Goal: Task Accomplishment & Management: Manage account settings

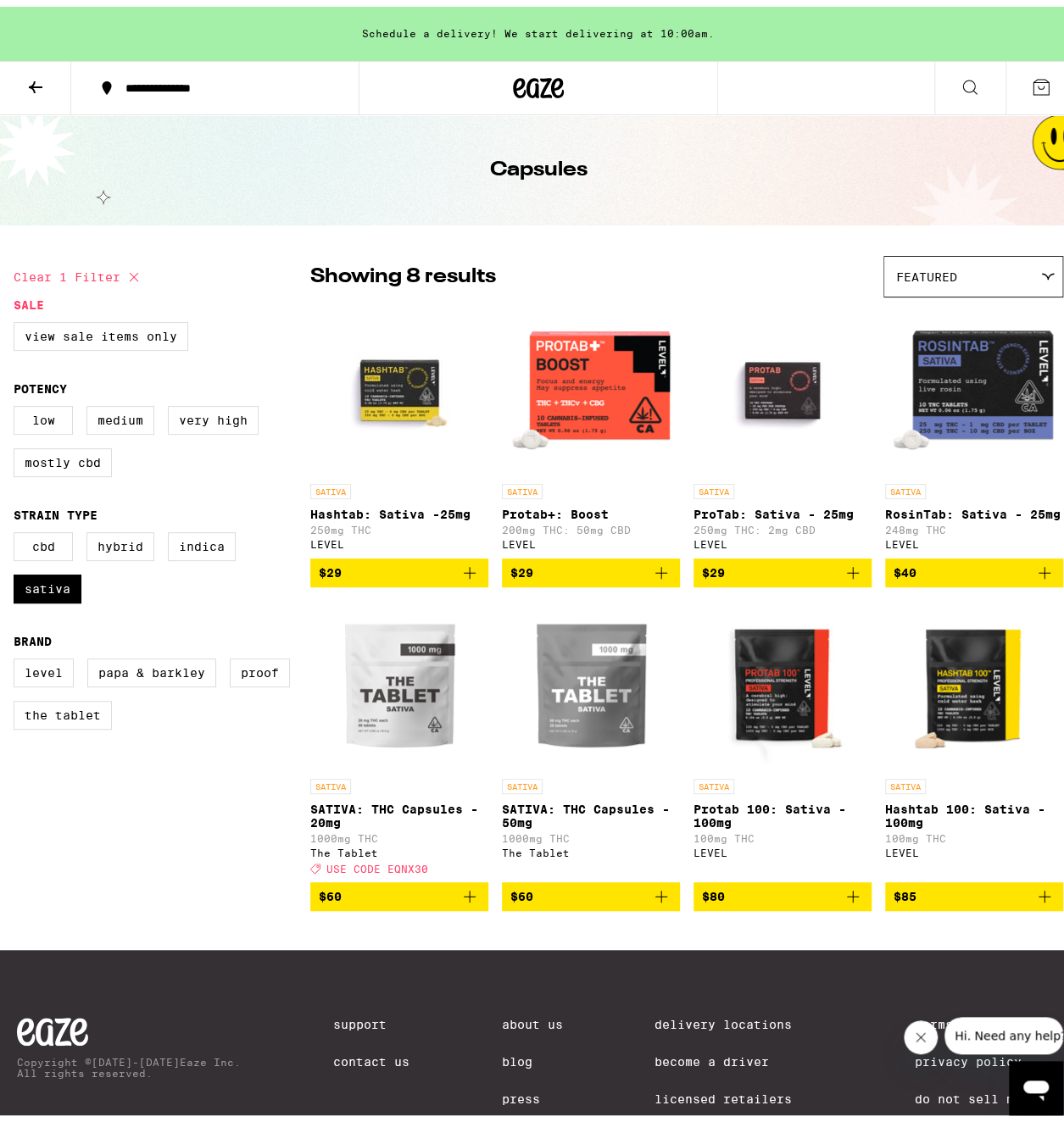
click at [38, 78] on icon at bounding box center [36, 80] width 20 height 20
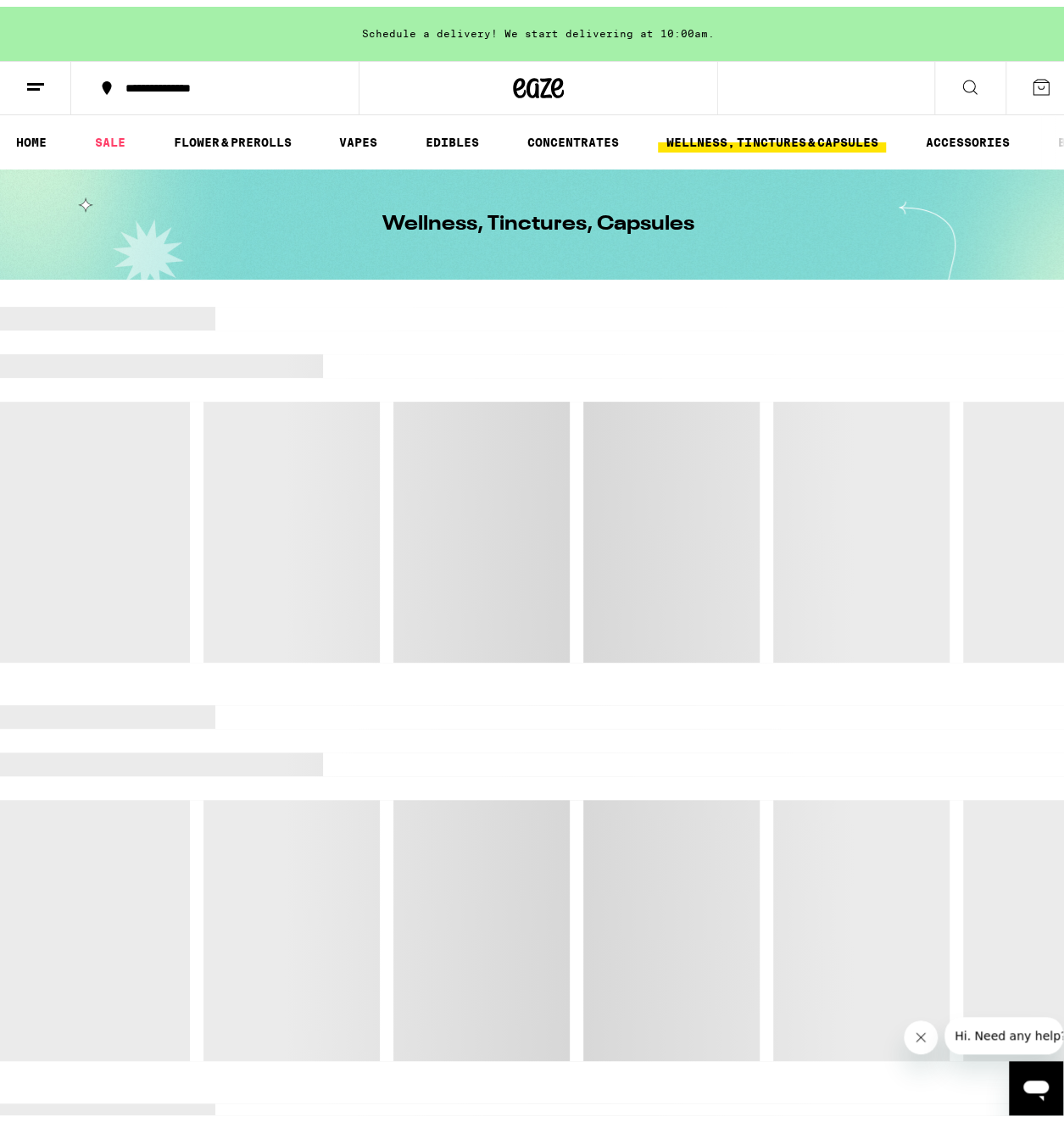
click at [1045, 77] on button at bounding box center [1041, 81] width 71 height 53
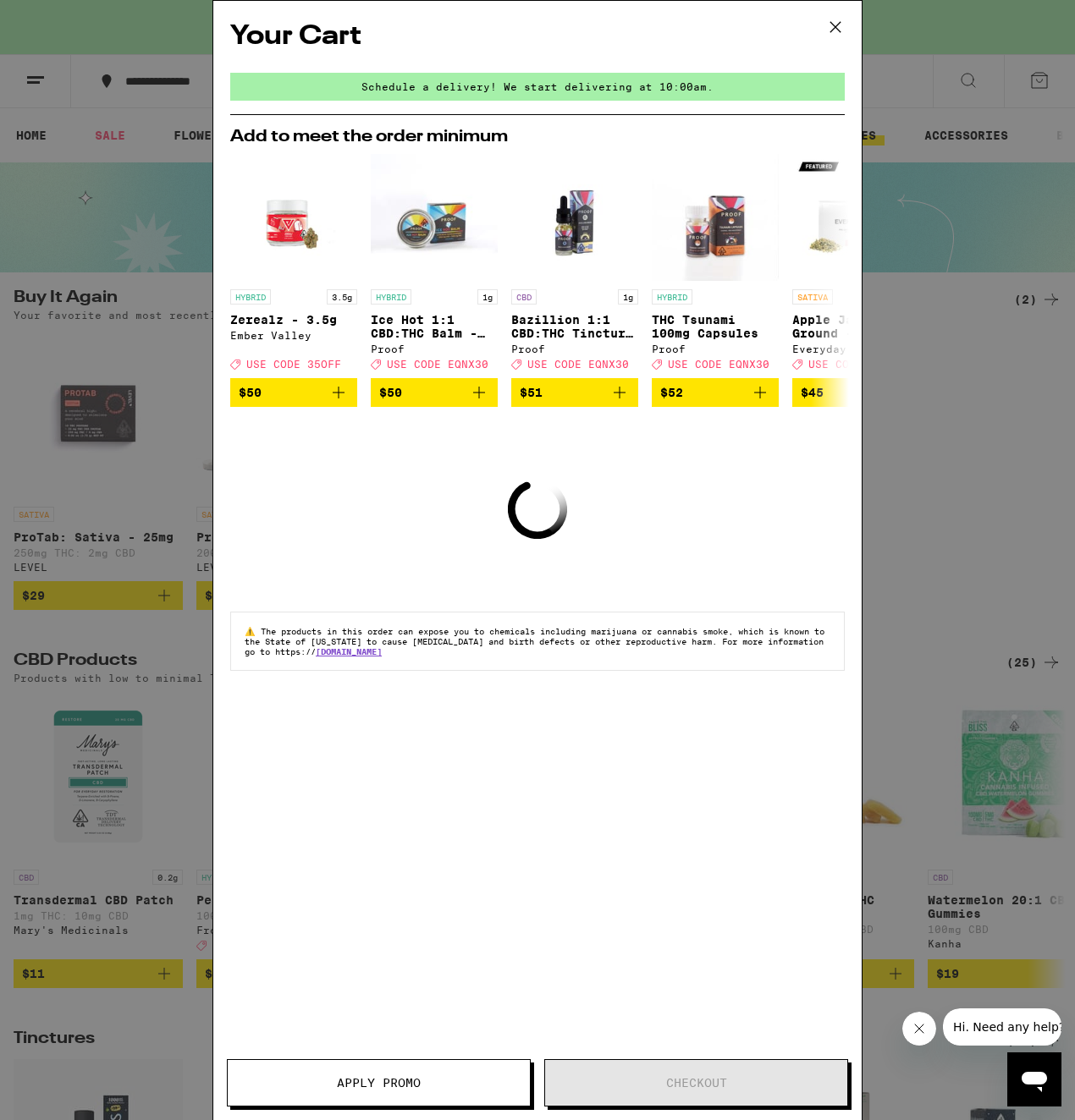
click at [835, 25] on icon at bounding box center [835, 26] width 10 height 10
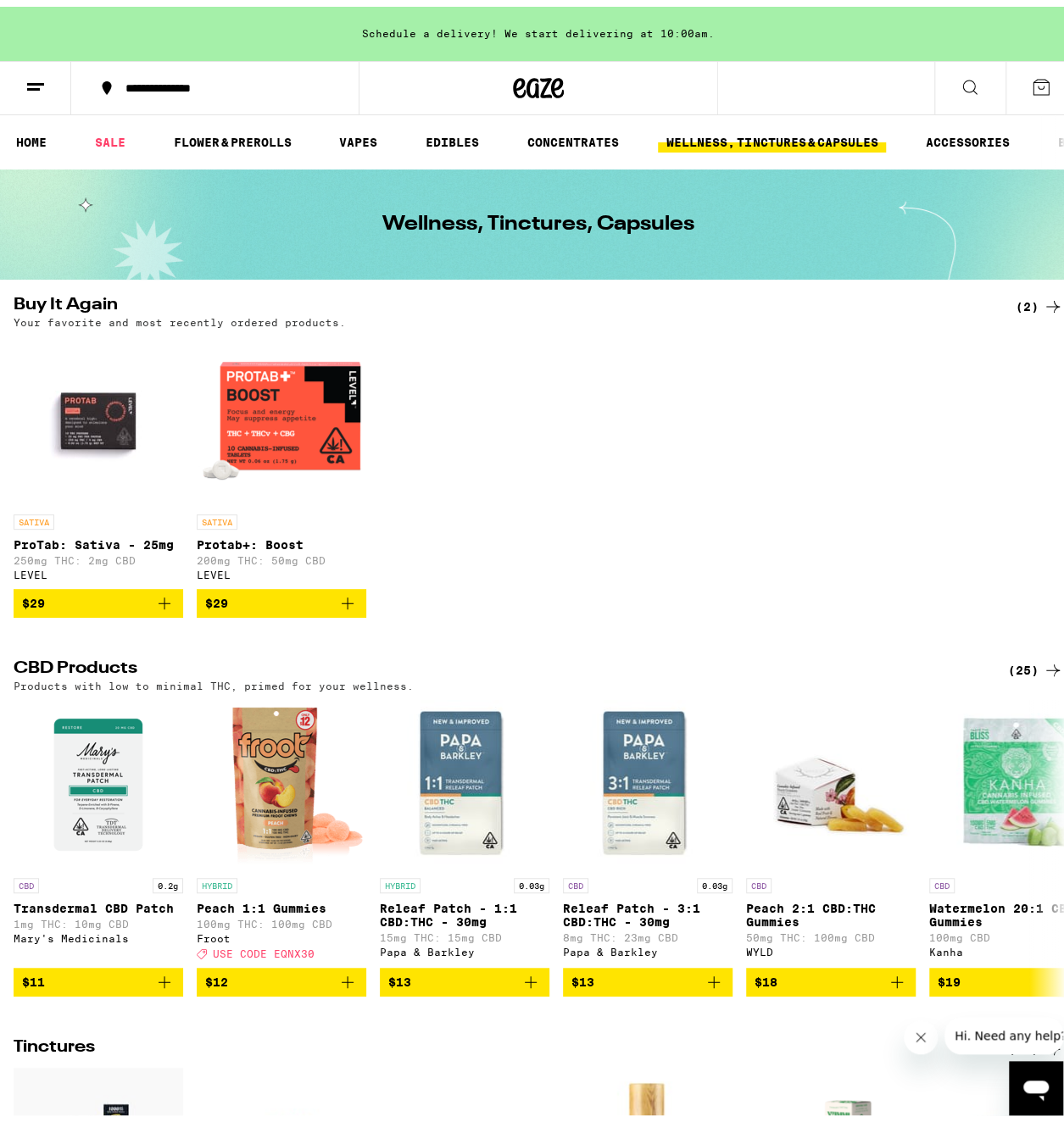
click at [34, 79] on icon at bounding box center [36, 80] width 20 height 20
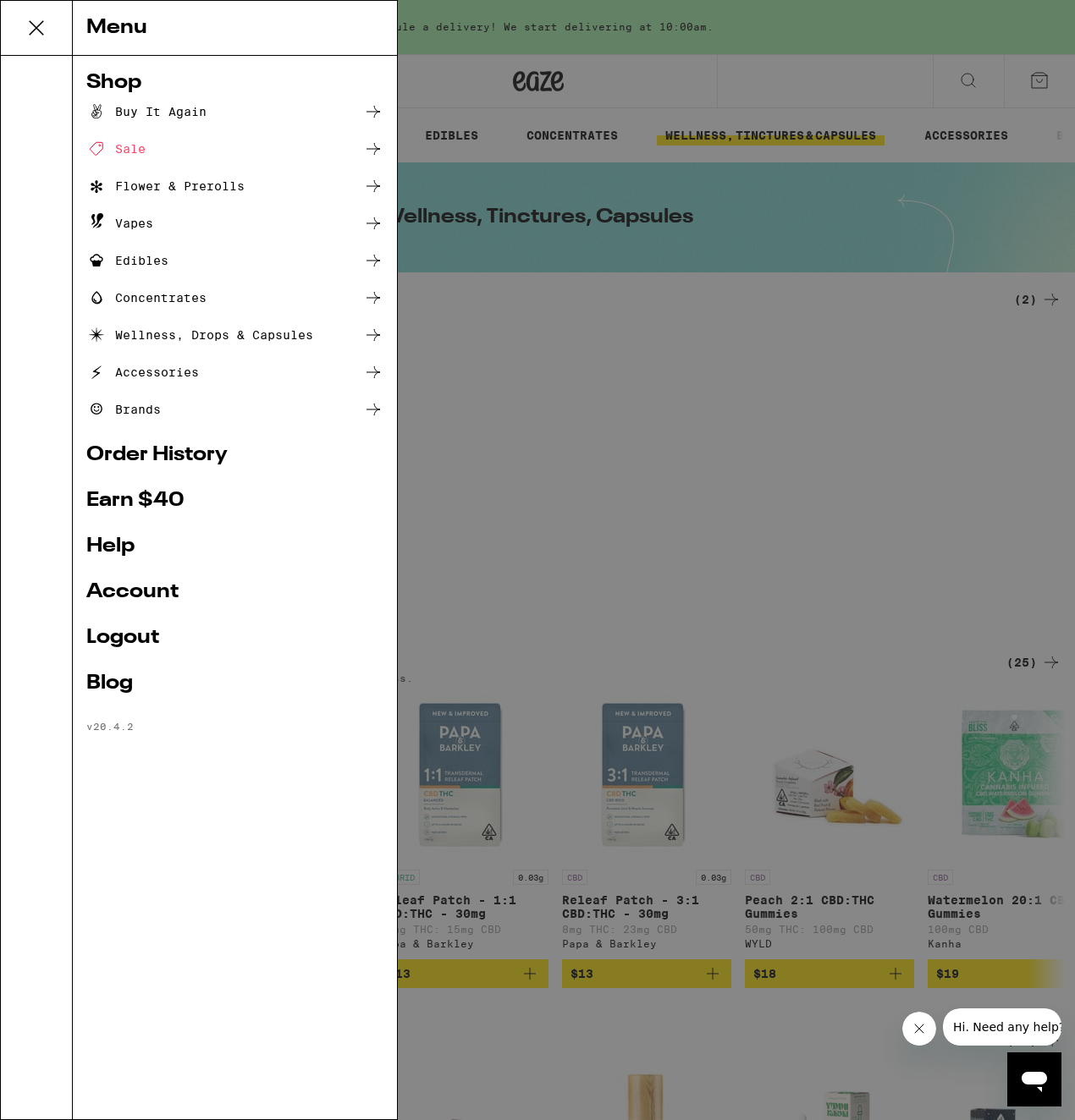
click at [117, 458] on link "Order History" at bounding box center [235, 455] width 297 height 20
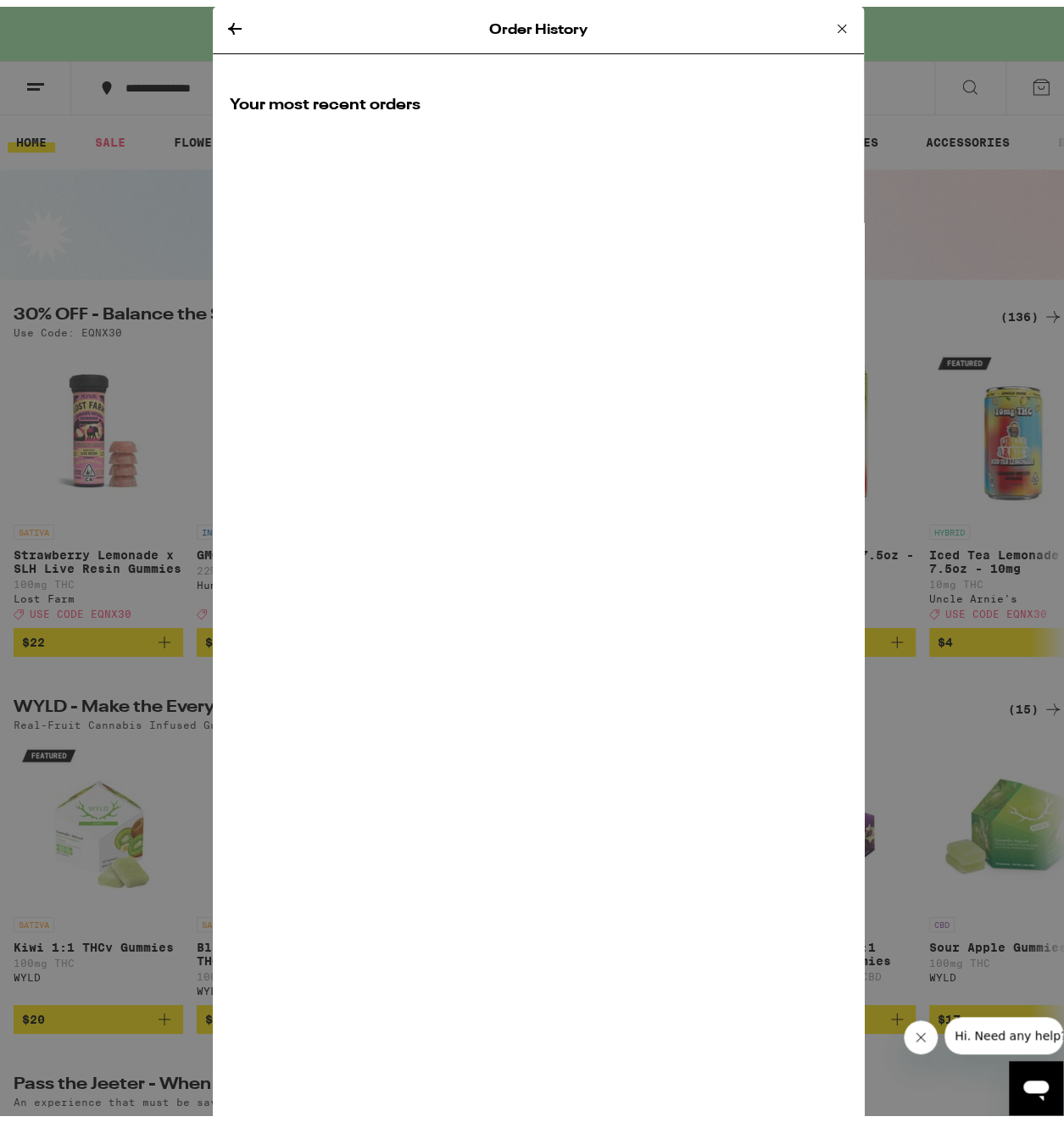
click at [224, 21] on icon at bounding box center [234, 22] width 20 height 20
click at [229, 19] on icon at bounding box center [234, 22] width 20 height 20
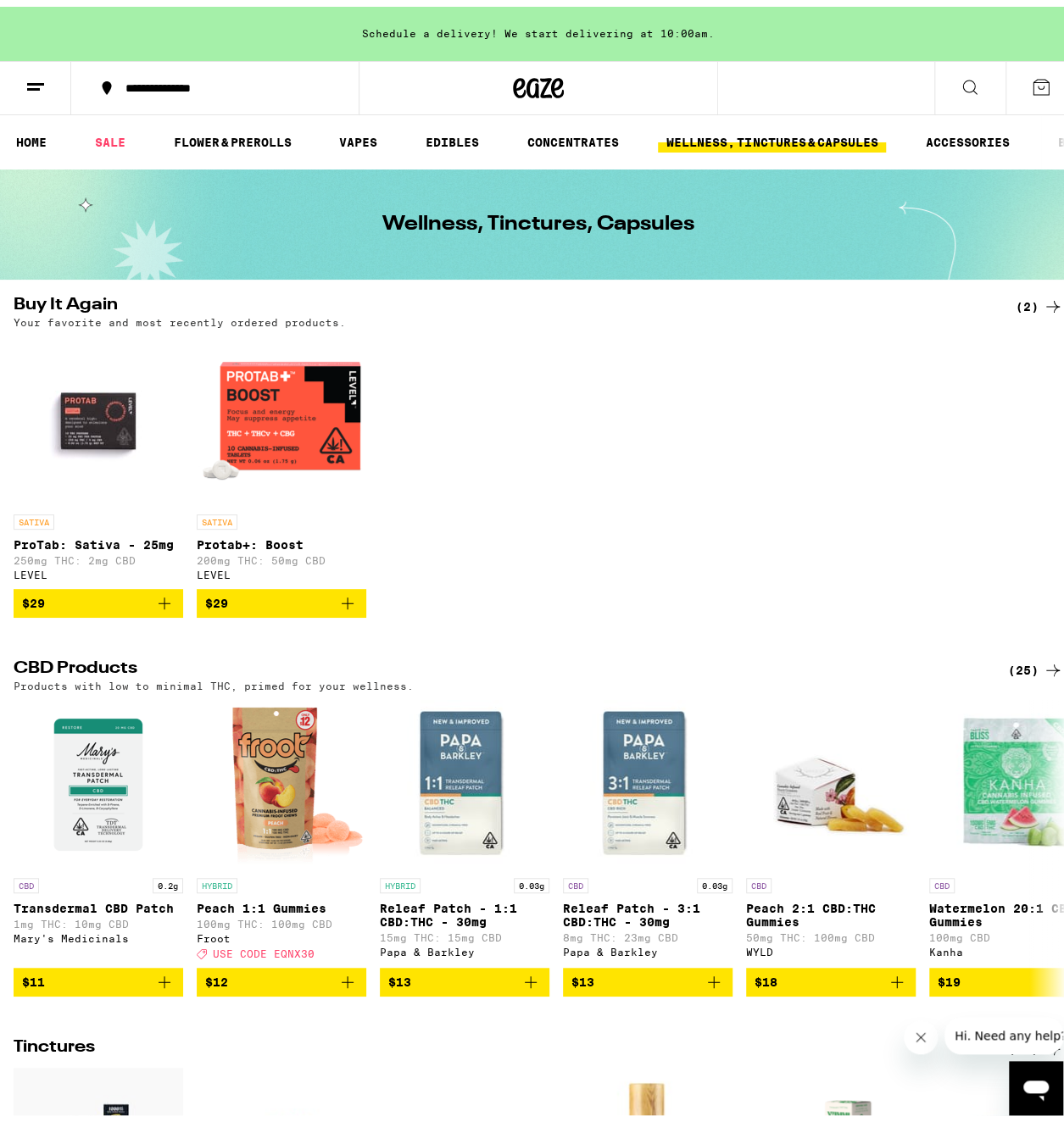
click at [30, 83] on icon at bounding box center [36, 80] width 20 height 20
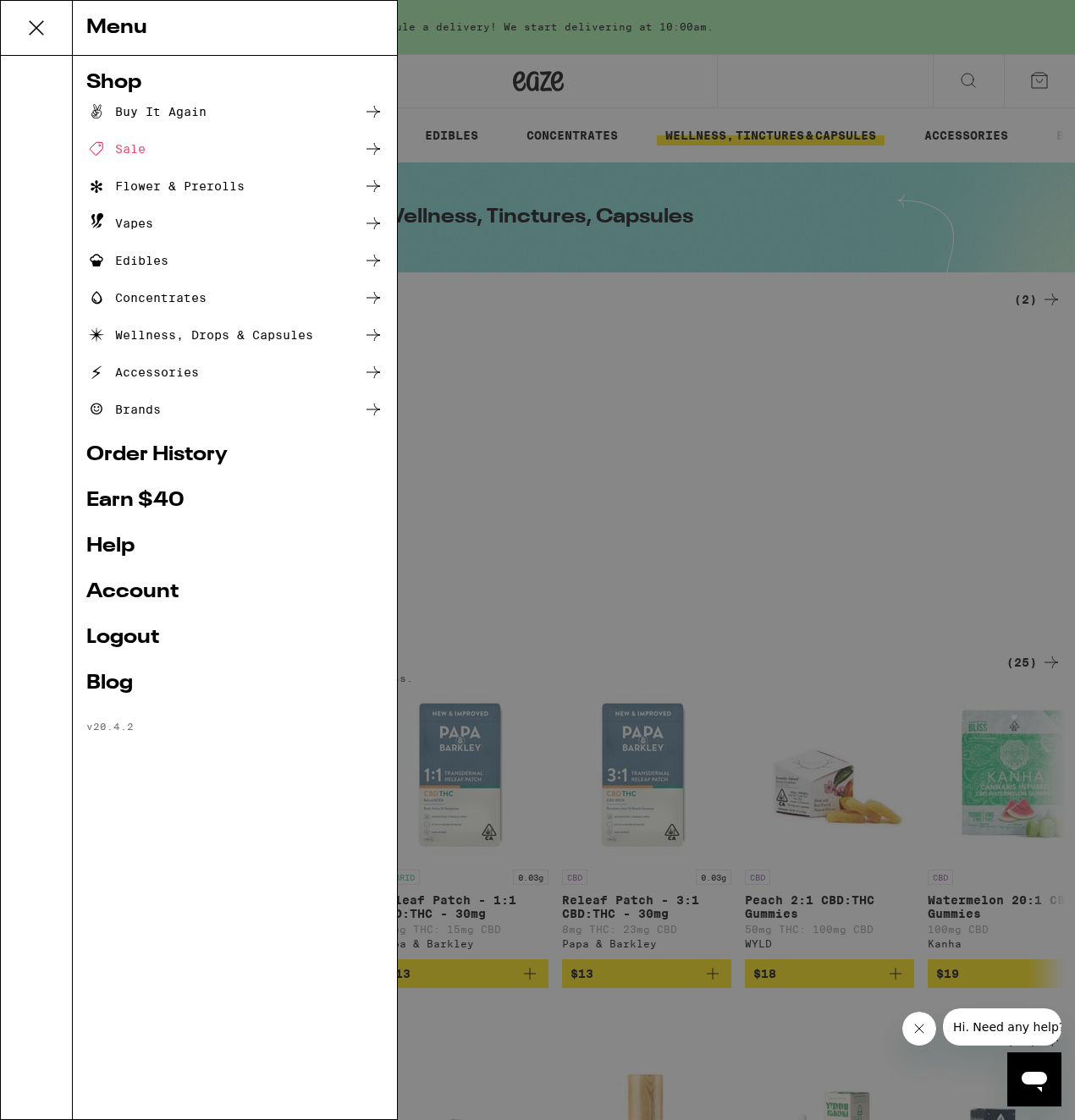
click at [163, 465] on link "Order History" at bounding box center [235, 455] width 297 height 20
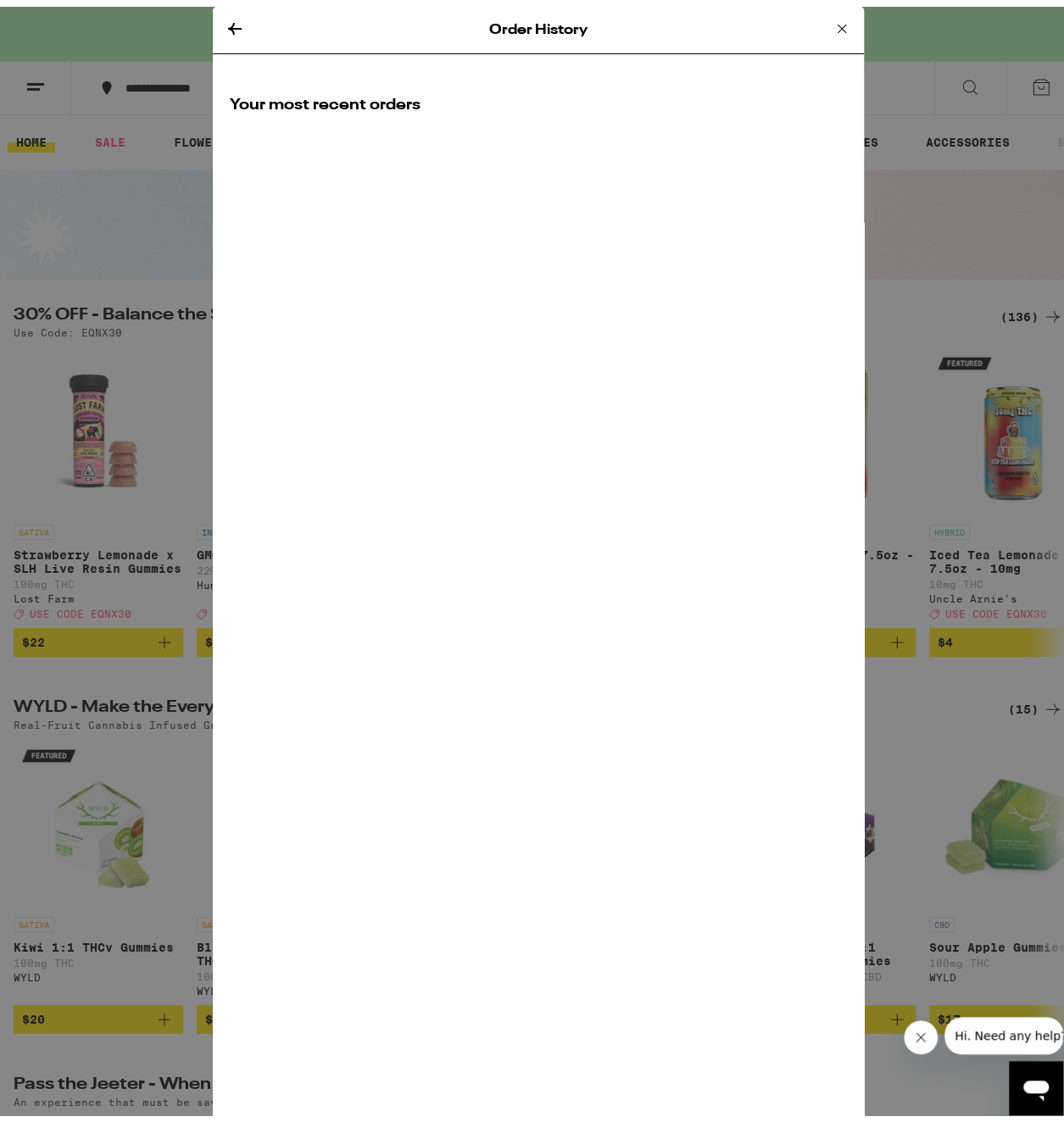
click at [228, 21] on icon at bounding box center [234, 22] width 14 height 12
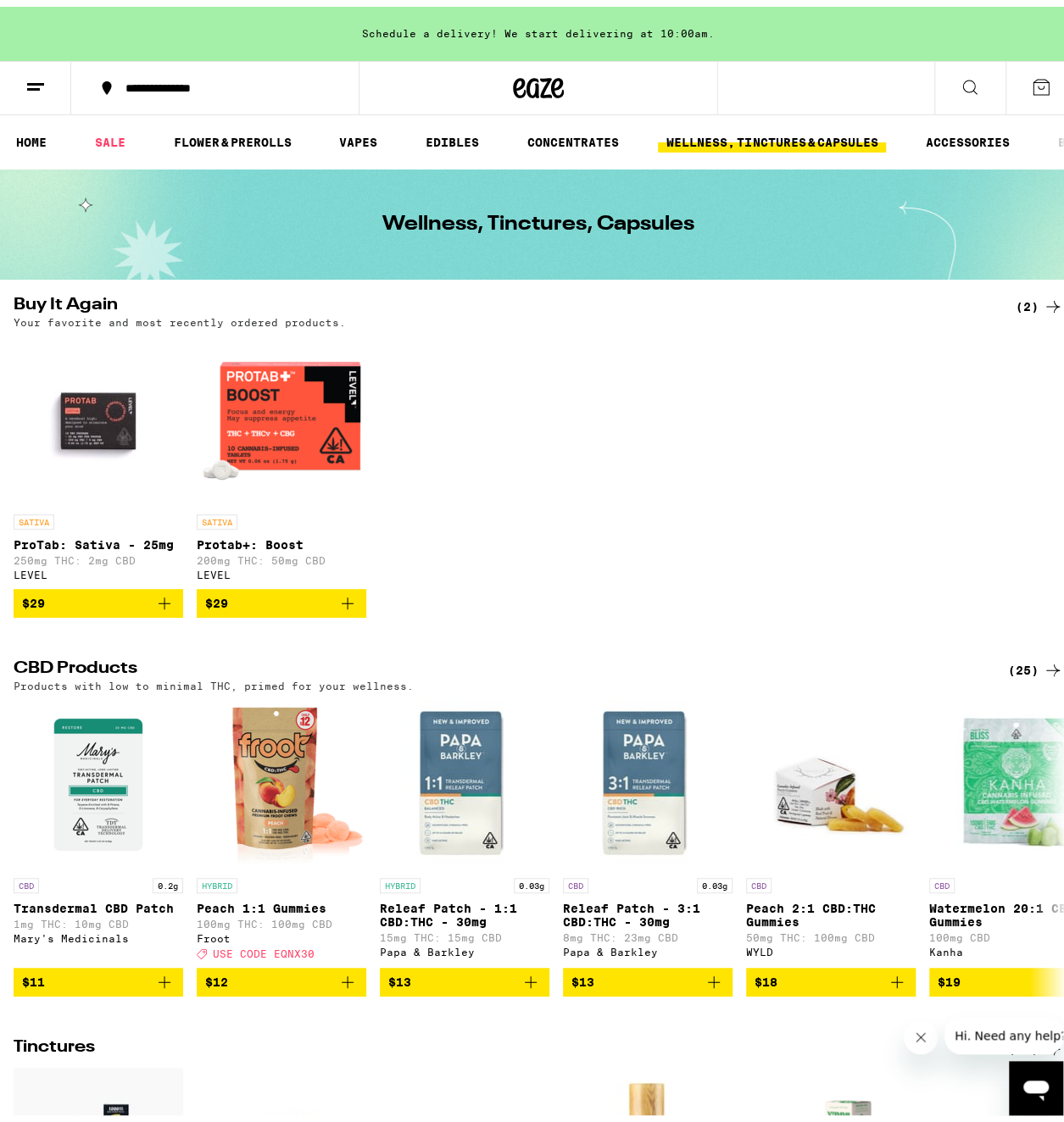
click at [1034, 82] on icon at bounding box center [1041, 80] width 15 height 15
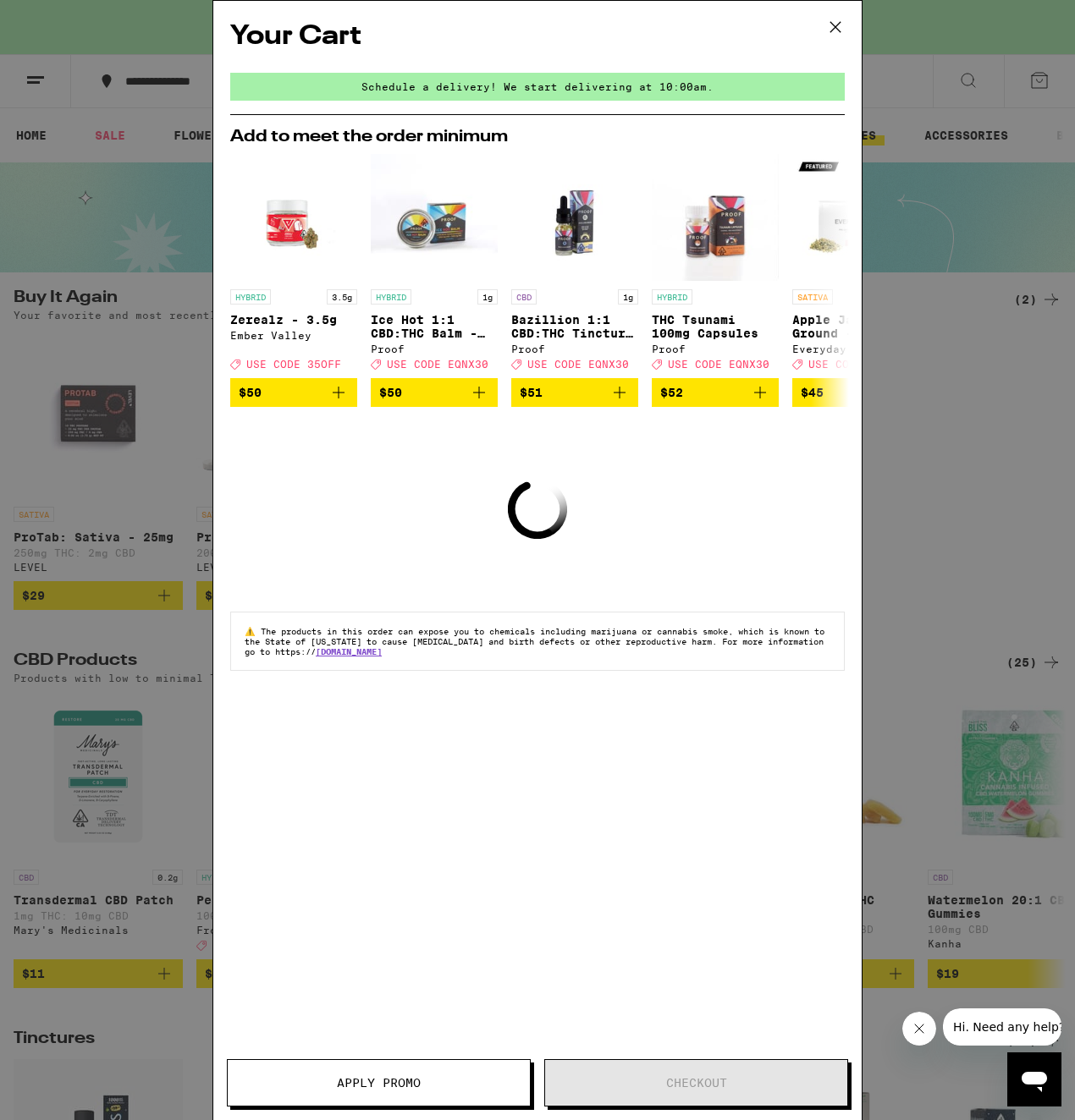
click at [838, 23] on icon at bounding box center [836, 27] width 25 height 25
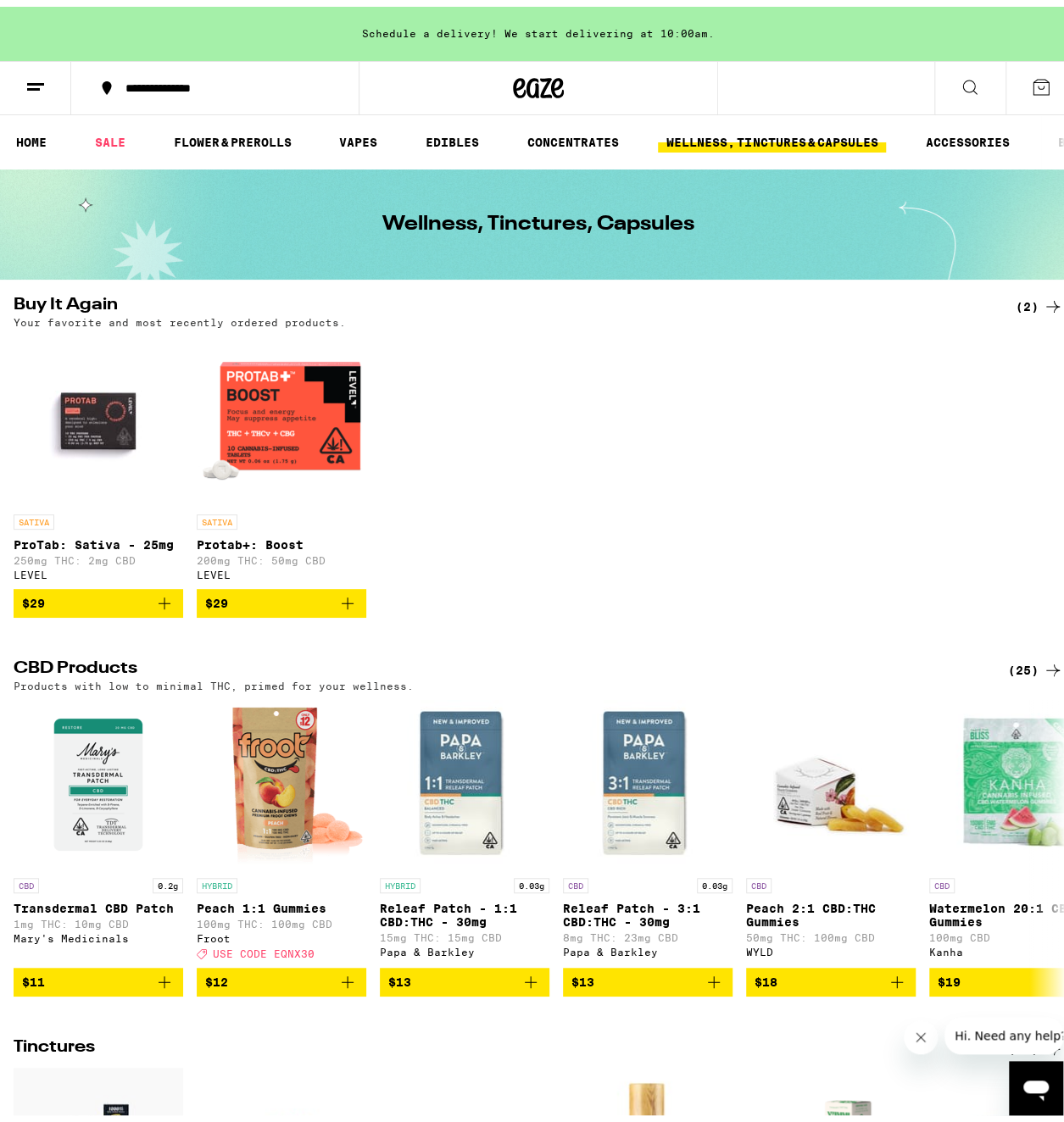
click at [36, 78] on icon at bounding box center [36, 80] width 20 height 20
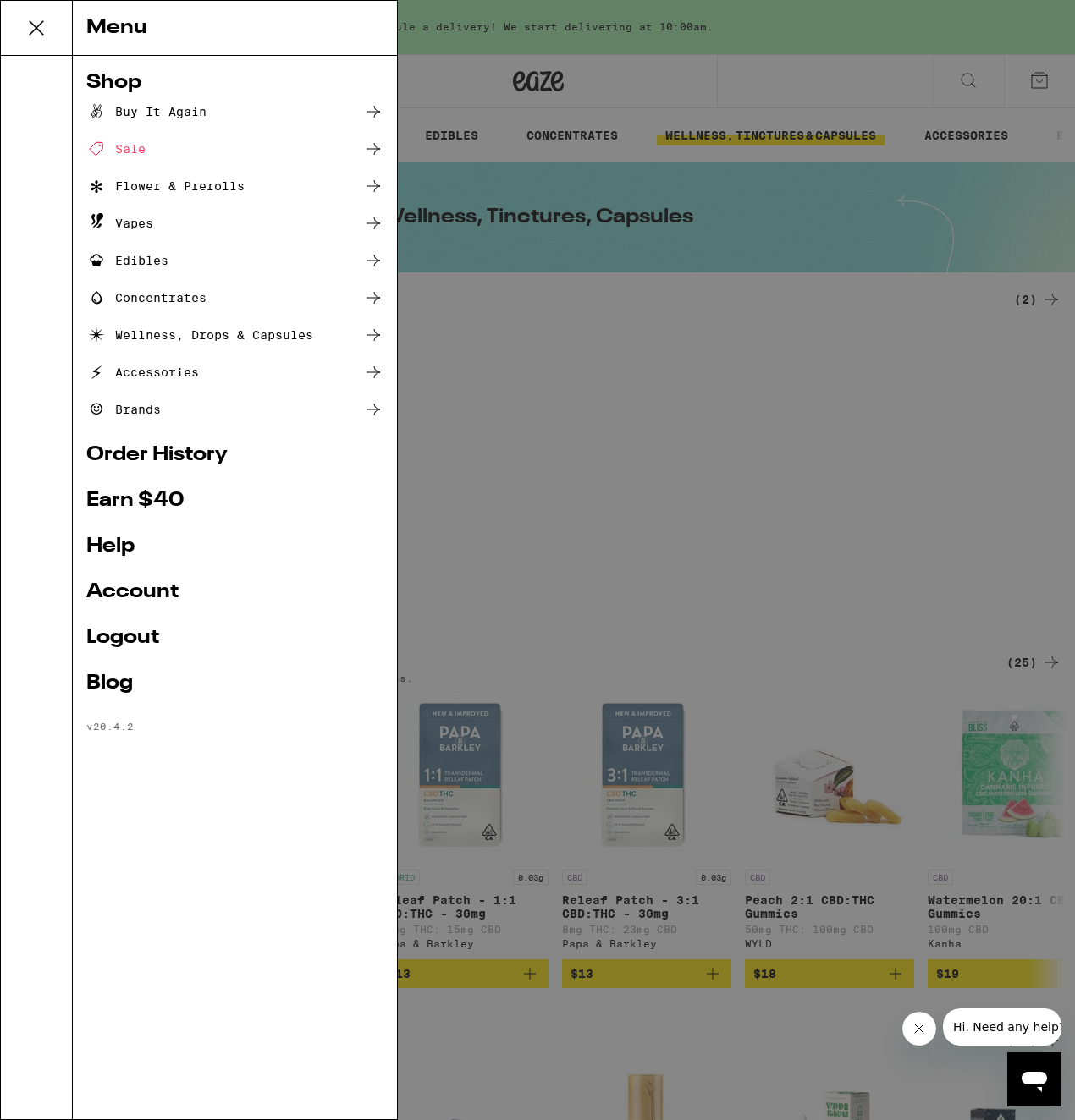
click at [137, 573] on ul "Shop Buy It Again Sale Flower & Prerolls Vapes Edibles Concentrates Wellness, D…" at bounding box center [235, 402] width 297 height 660
click at [142, 590] on link "Account" at bounding box center [235, 592] width 297 height 20
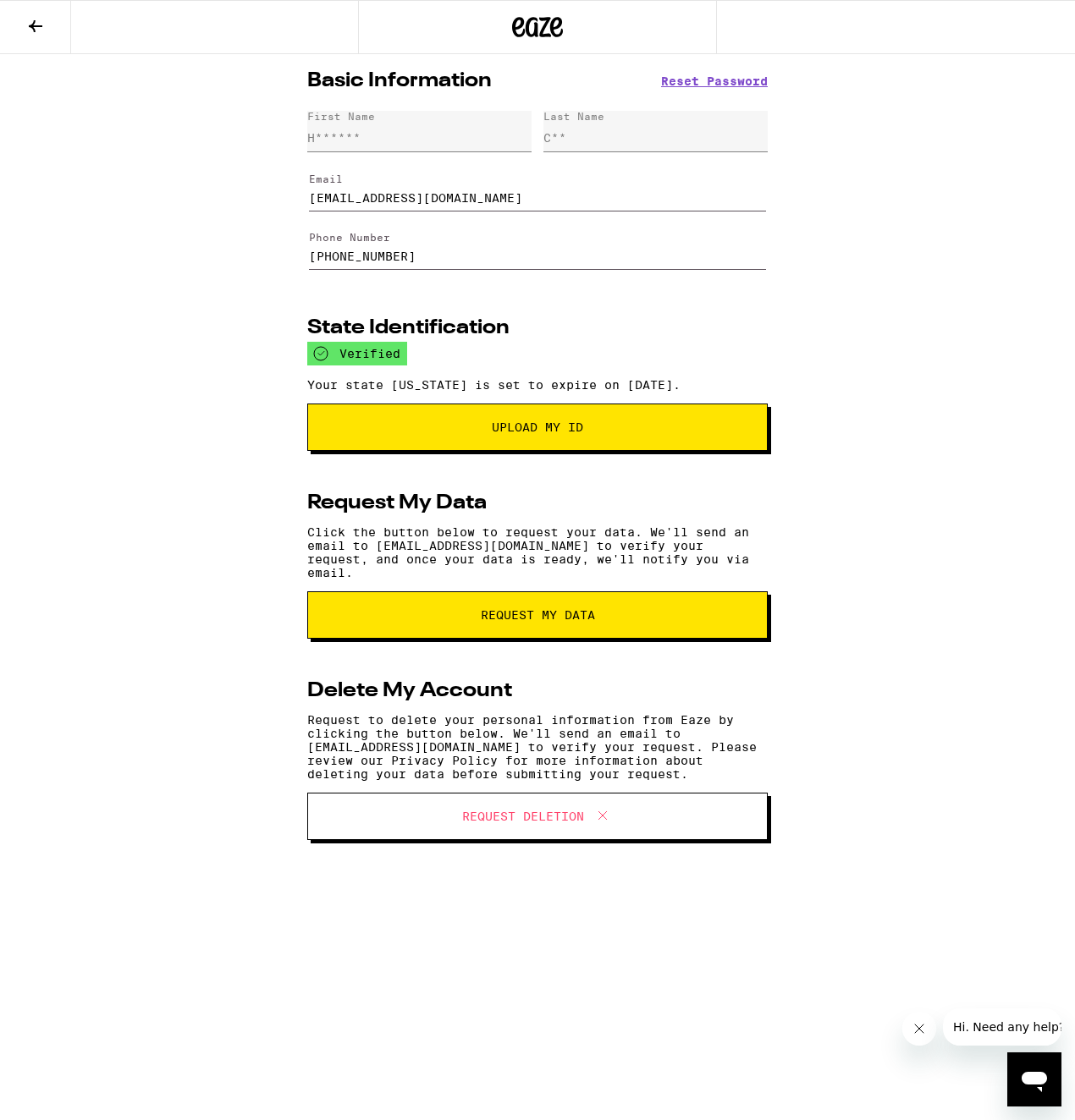
click at [34, 26] on icon at bounding box center [35, 25] width 14 height 12
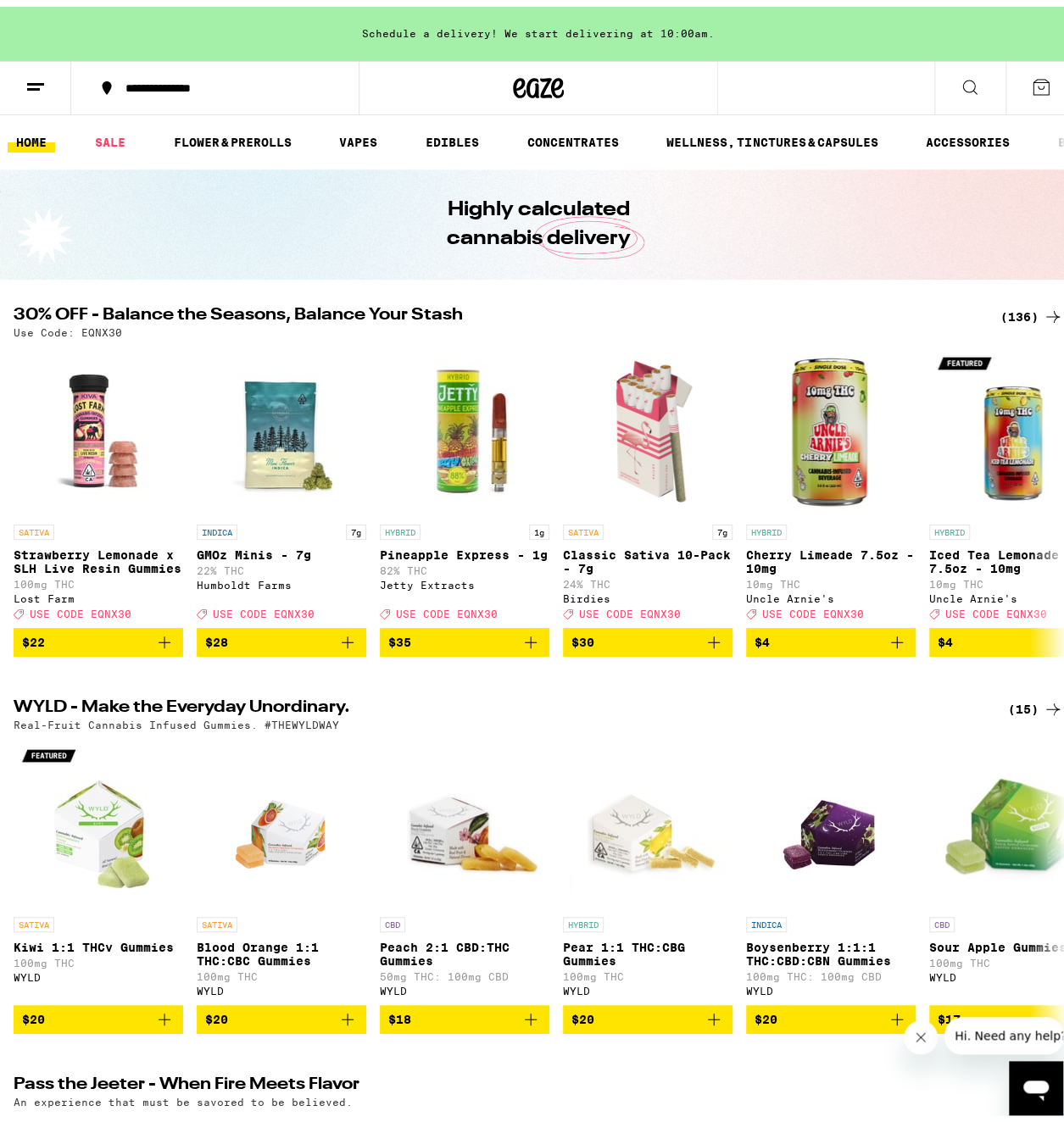
click at [36, 90] on button at bounding box center [36, 81] width 71 height 54
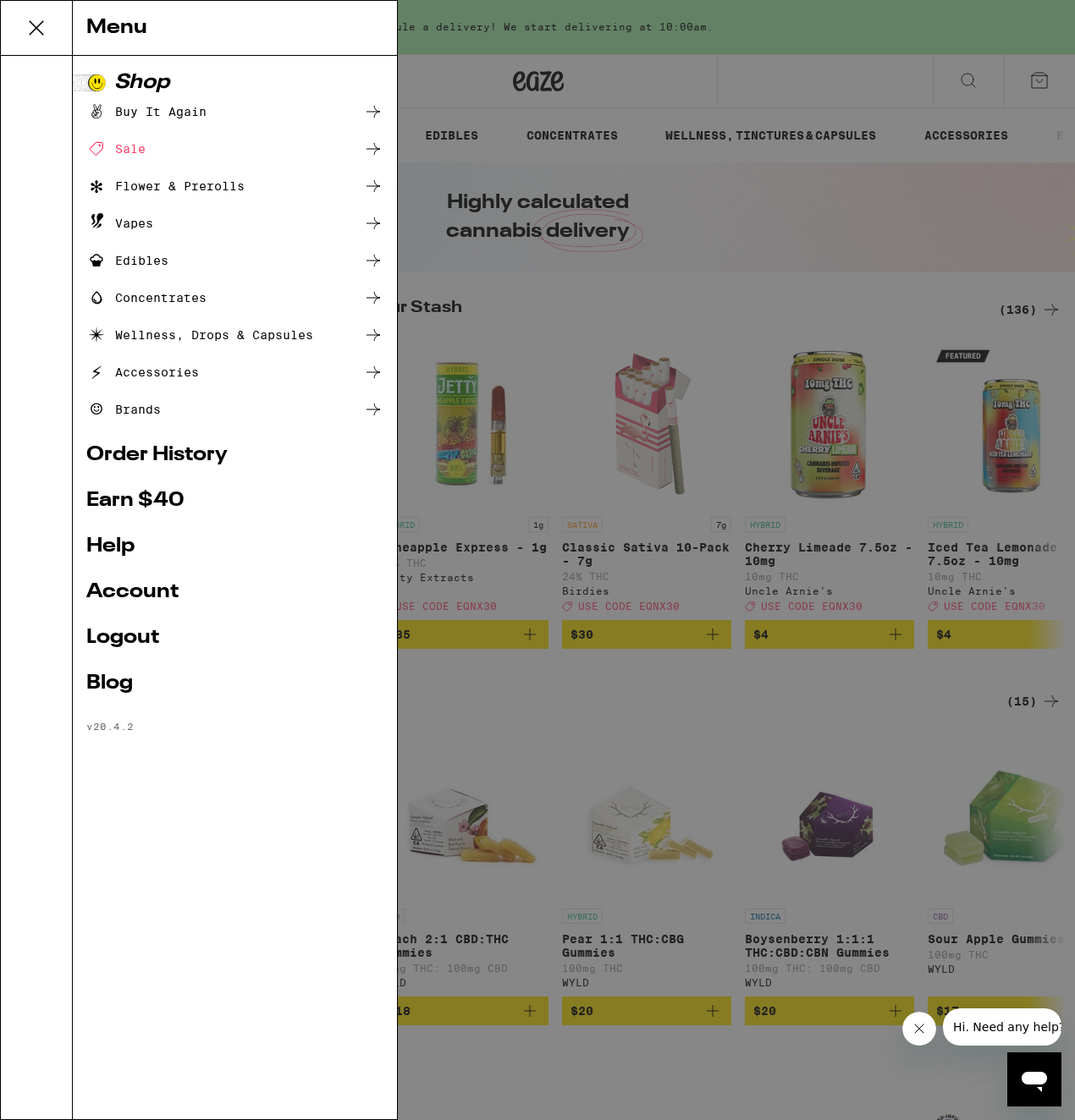
click at [151, 456] on link "Order History" at bounding box center [235, 455] width 297 height 20
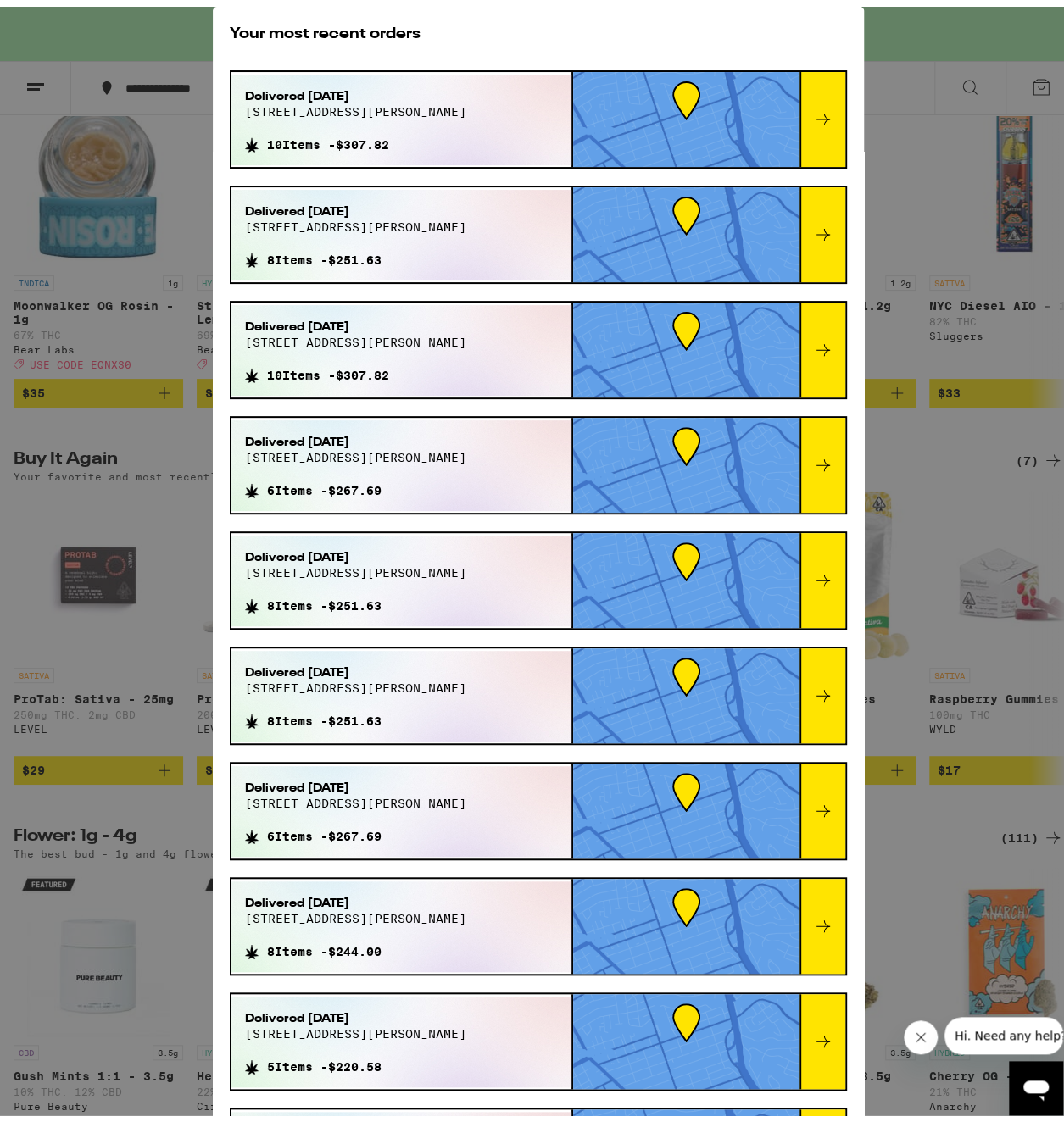
scroll to position [181, 0]
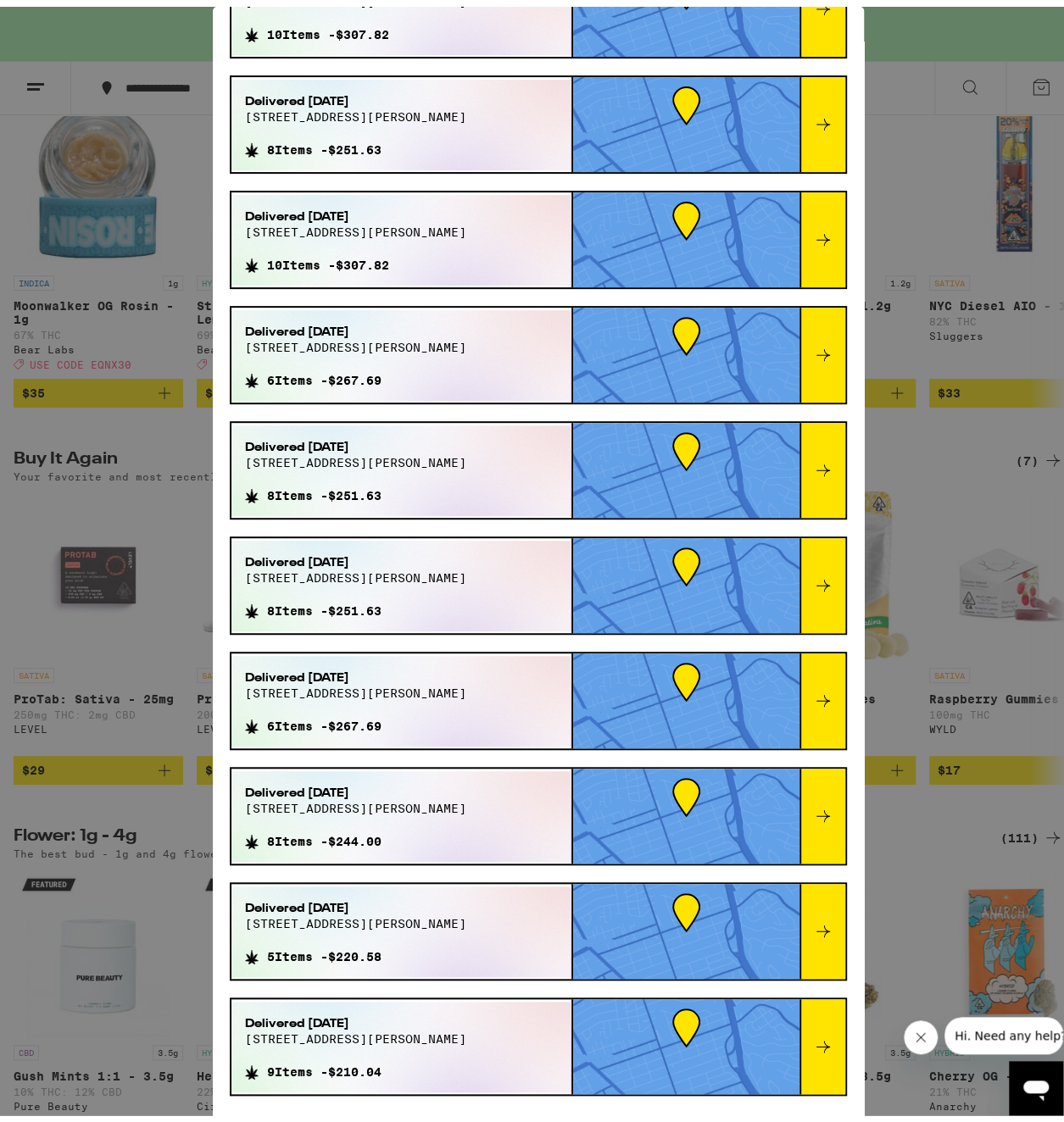
click at [813, 1037] on icon at bounding box center [823, 1040] width 20 height 20
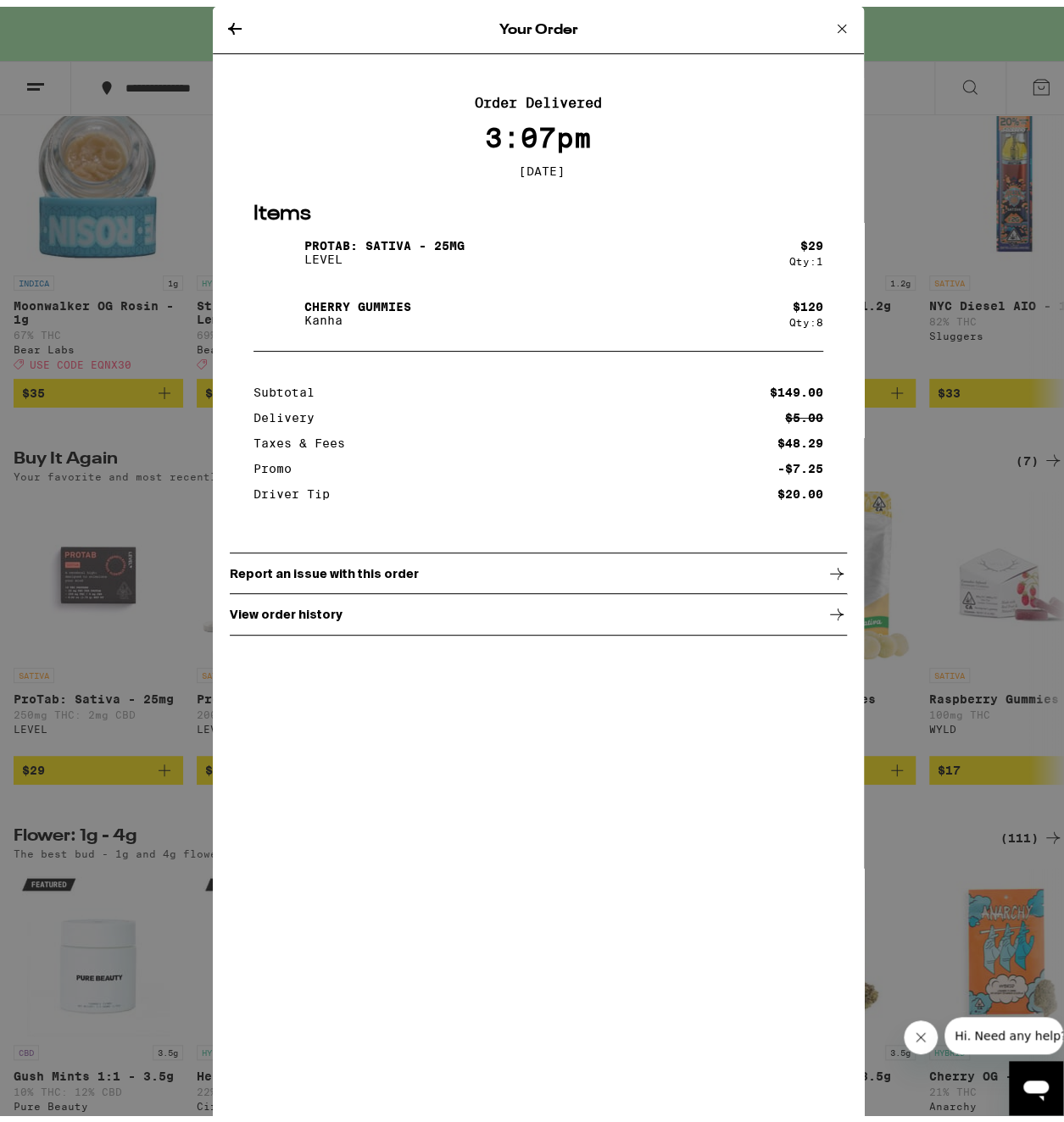
click at [224, 24] on icon at bounding box center [234, 22] width 20 height 20
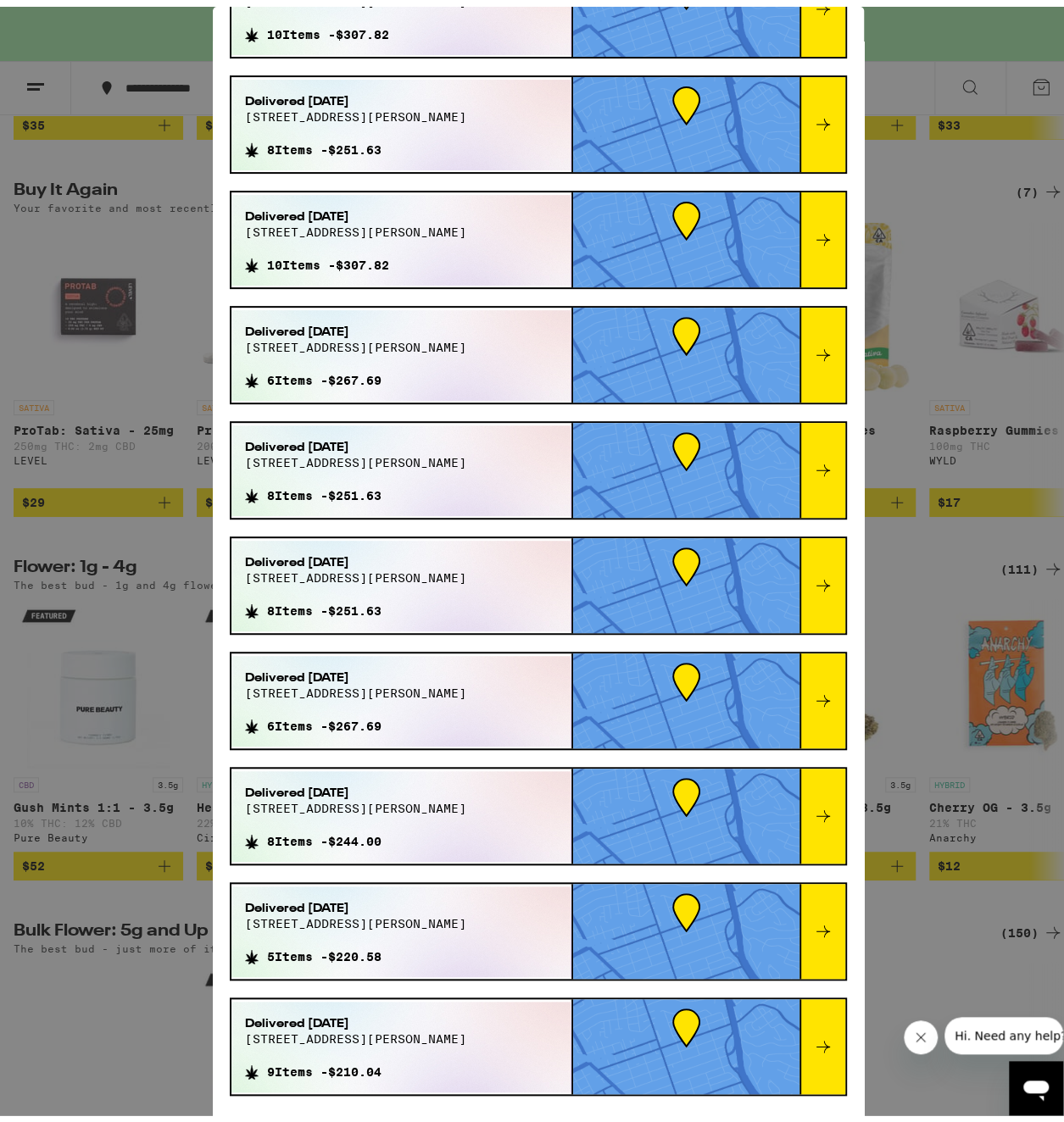
scroll to position [1978, 0]
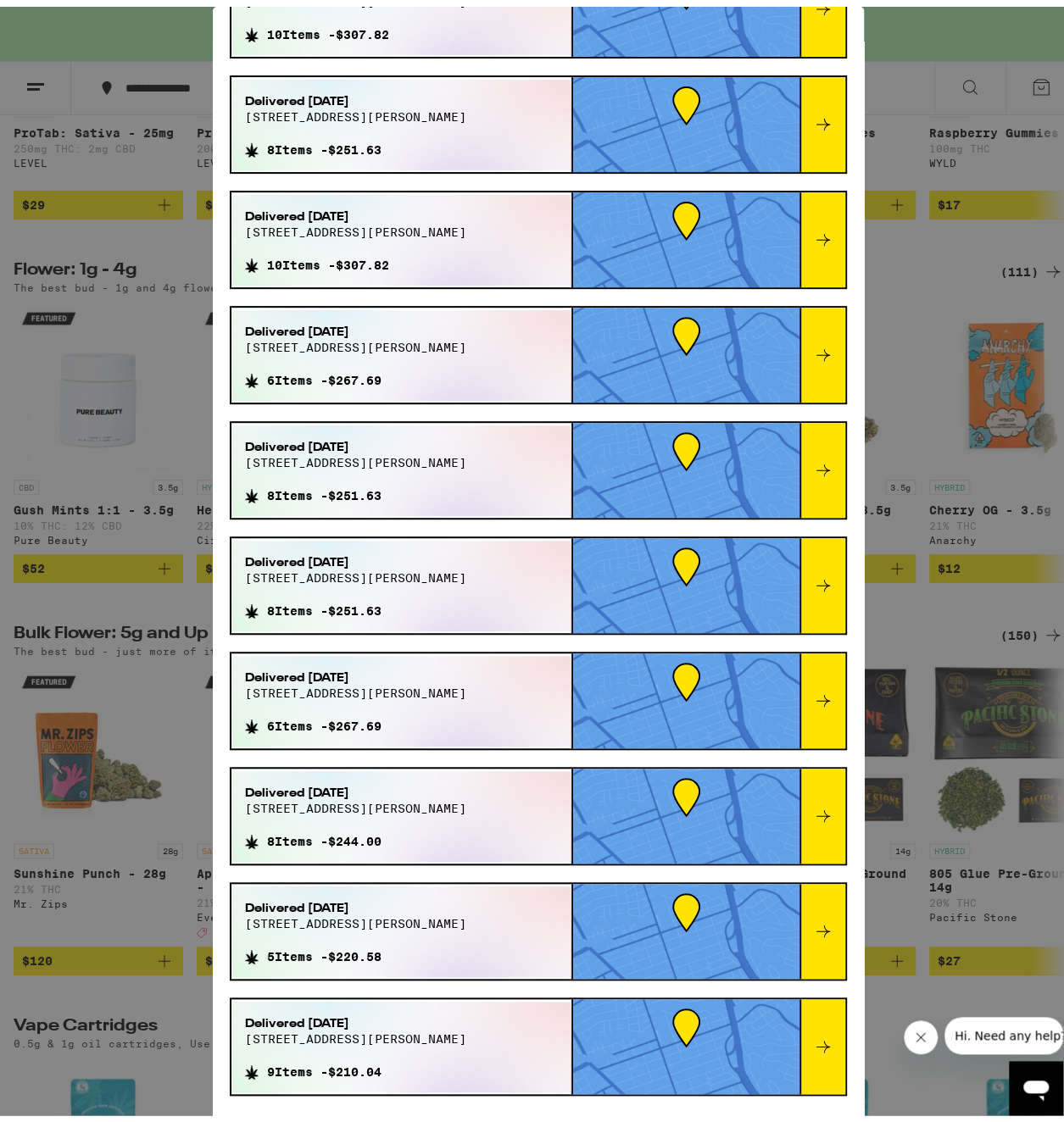
click at [813, 926] on icon at bounding box center [823, 924] width 20 height 20
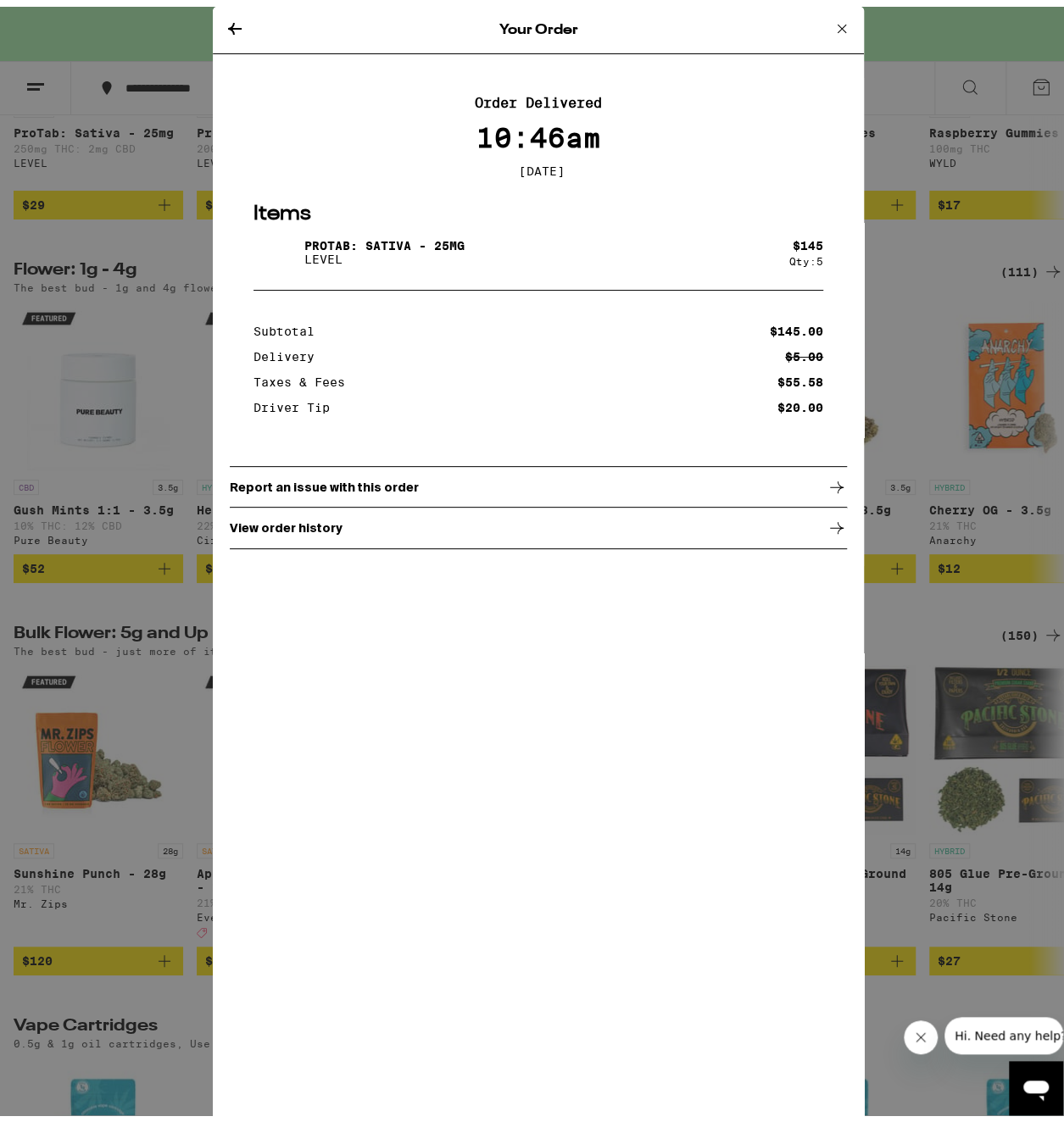
click at [224, 21] on icon at bounding box center [234, 22] width 20 height 20
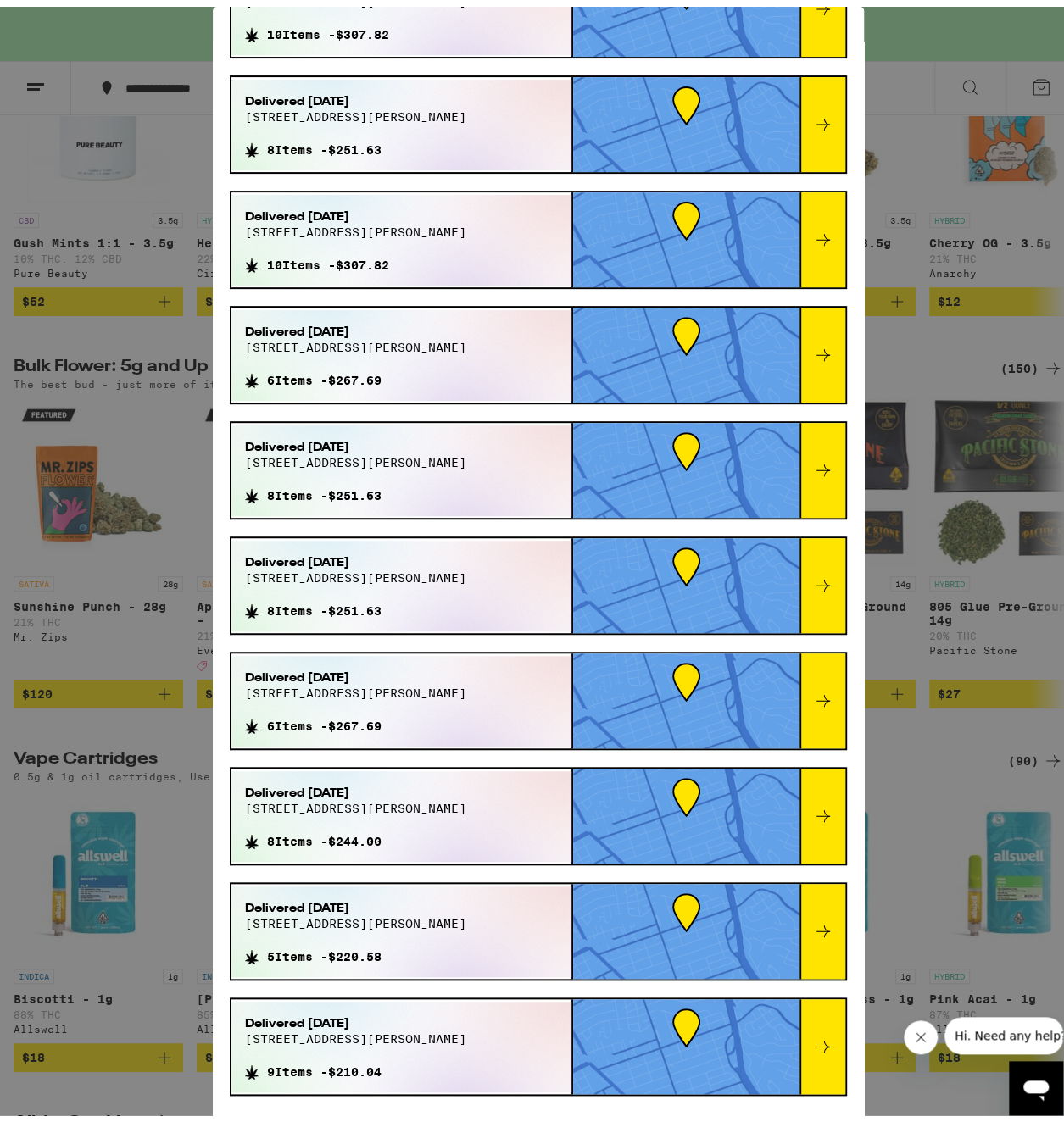
scroll to position [2543, 0]
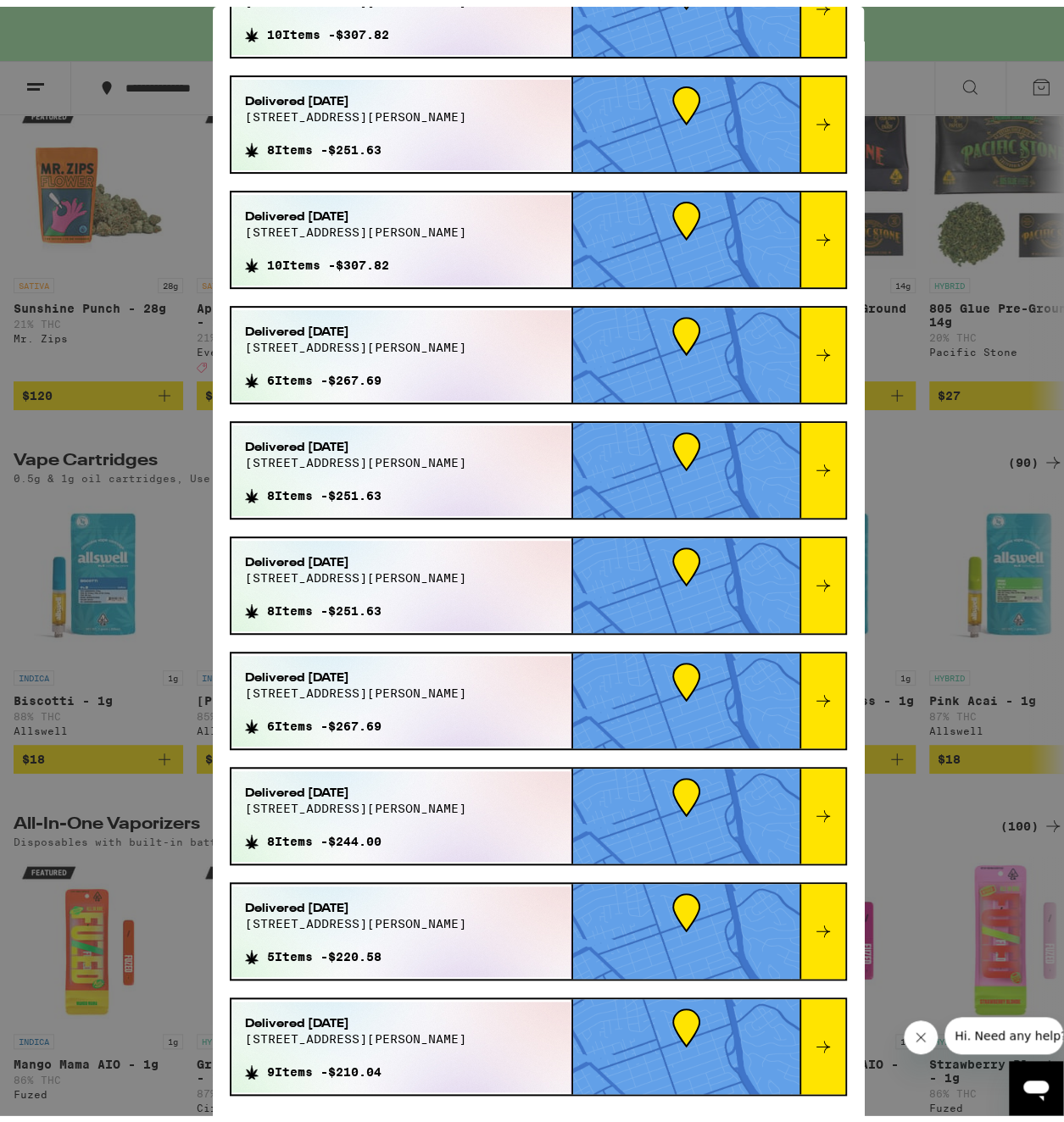
click at [813, 933] on icon at bounding box center [823, 924] width 20 height 20
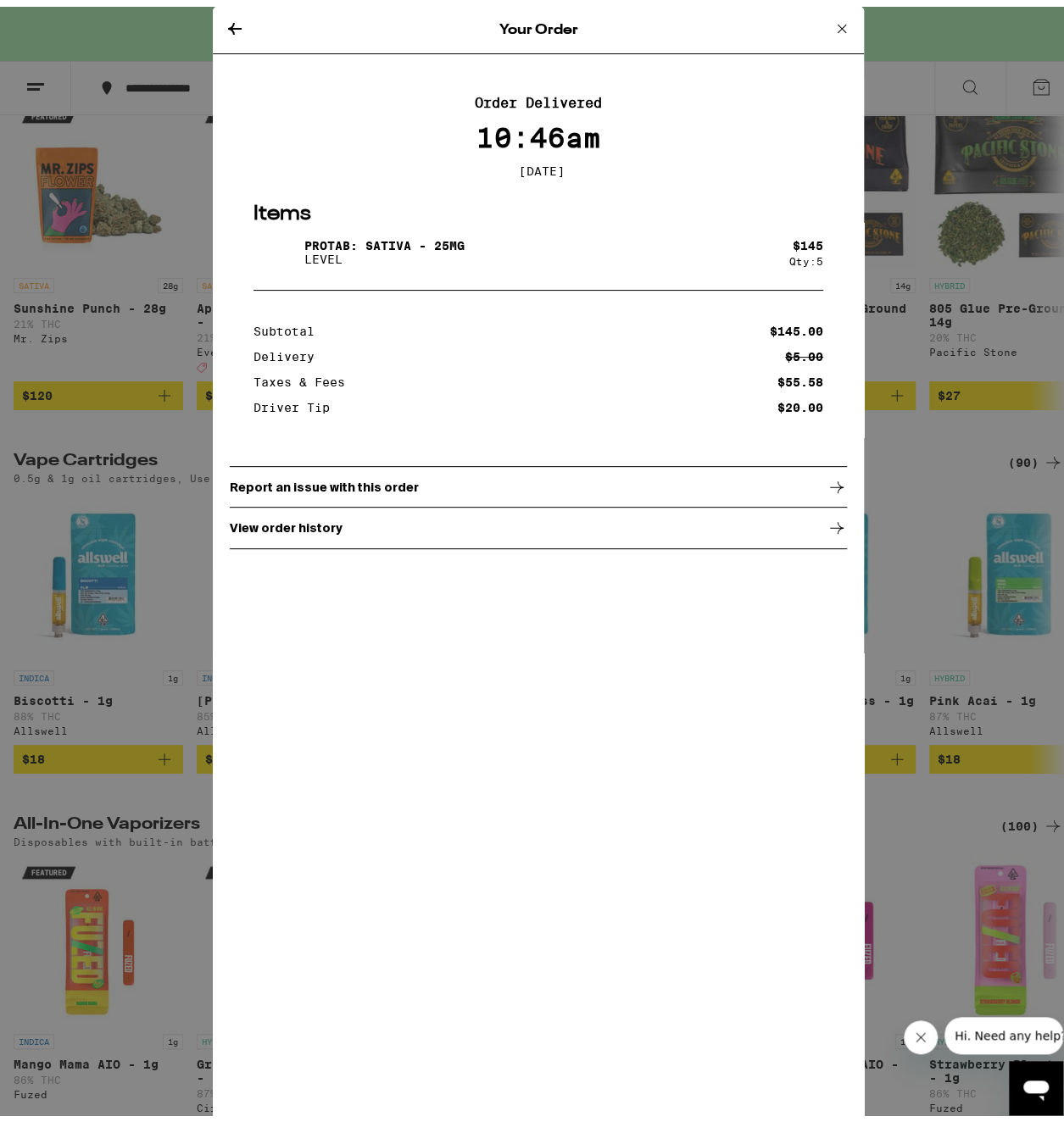
click at [832, 21] on icon at bounding box center [842, 22] width 20 height 20
